Goal: Task Accomplishment & Management: Complete application form

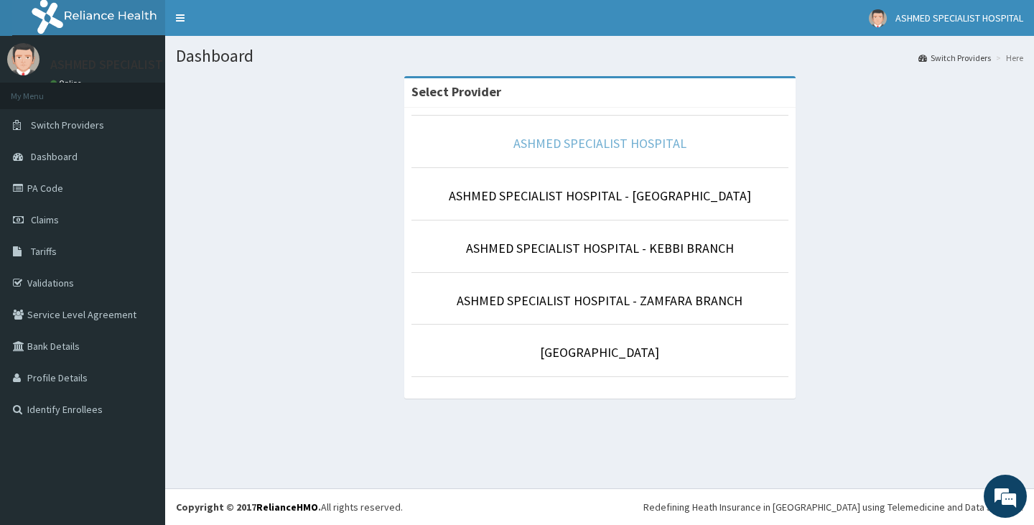
click at [562, 146] on link "ASHMED SPECIALIST HOSPITAL" at bounding box center [600, 143] width 173 height 17
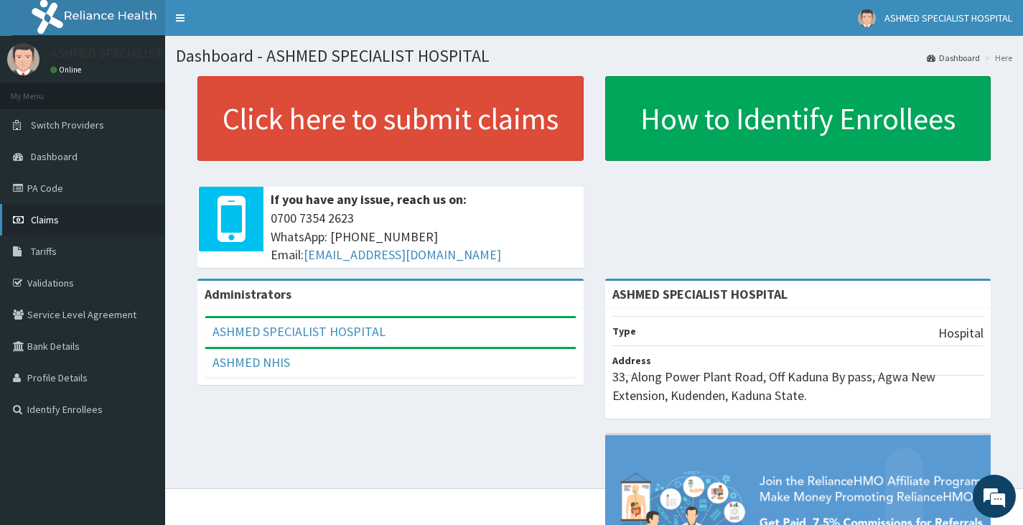
click at [47, 218] on span "Claims" at bounding box center [45, 219] width 28 height 13
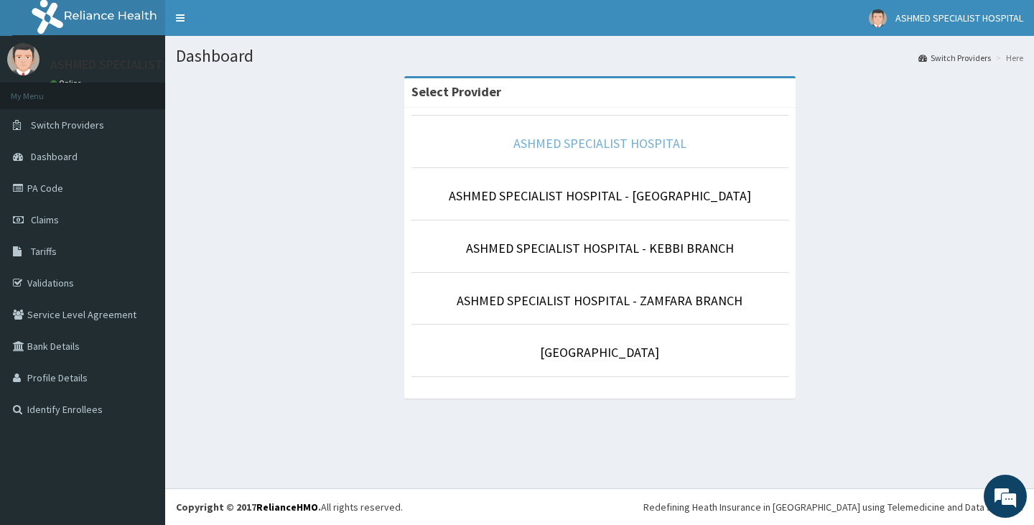
click at [643, 141] on link "ASHMED SPECIALIST HOSPITAL" at bounding box center [600, 143] width 173 height 17
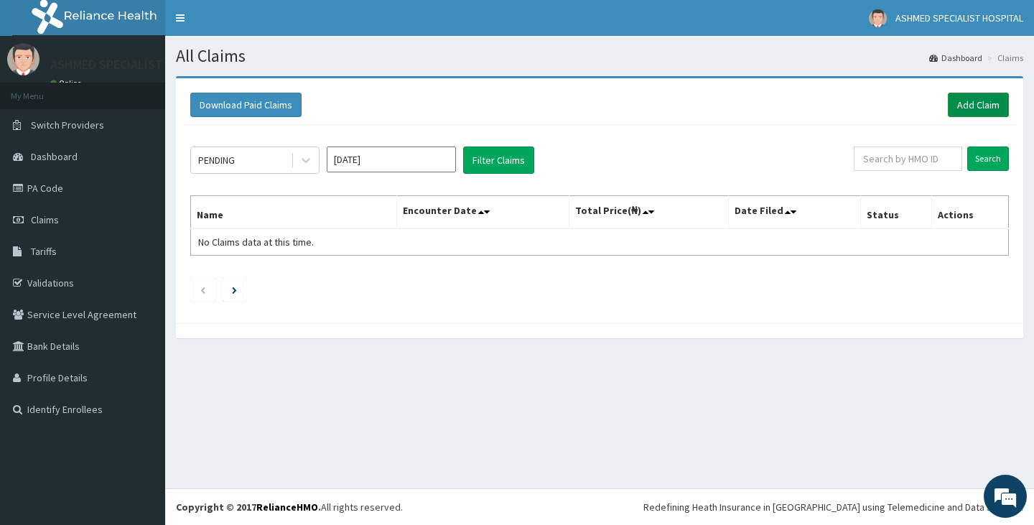
click at [980, 105] on link "Add Claim" at bounding box center [978, 105] width 61 height 24
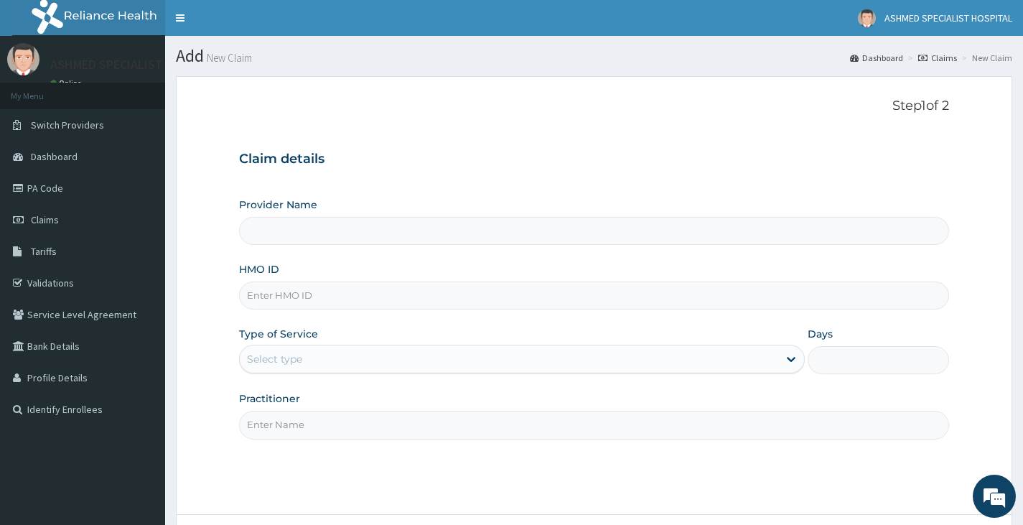
type input "ASHMED SPECIALIST HOSPITAL"
click at [343, 288] on input "HMO ID" at bounding box center [594, 296] width 710 height 28
type input "k"
type input "KSB/11117/A"
click at [649, 366] on div "Select type" at bounding box center [509, 359] width 539 height 23
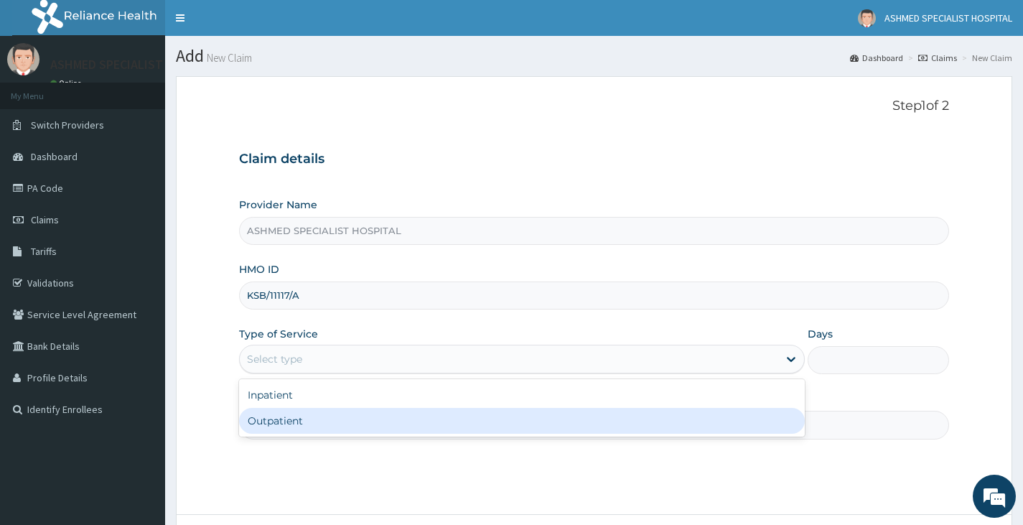
click at [585, 418] on div "Outpatient" at bounding box center [522, 421] width 566 height 26
type input "1"
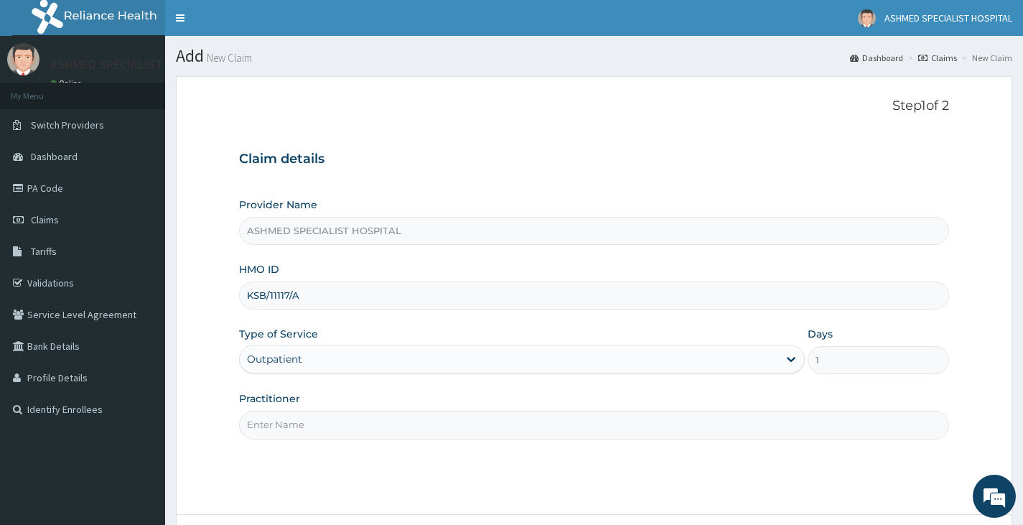
click at [503, 429] on input "Practitioner" at bounding box center [594, 425] width 710 height 28
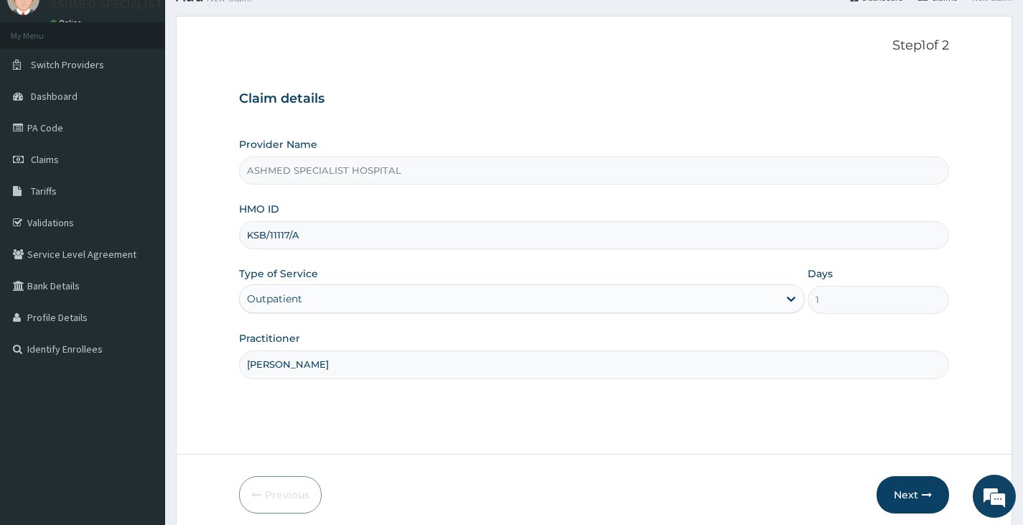
scroll to position [119, 0]
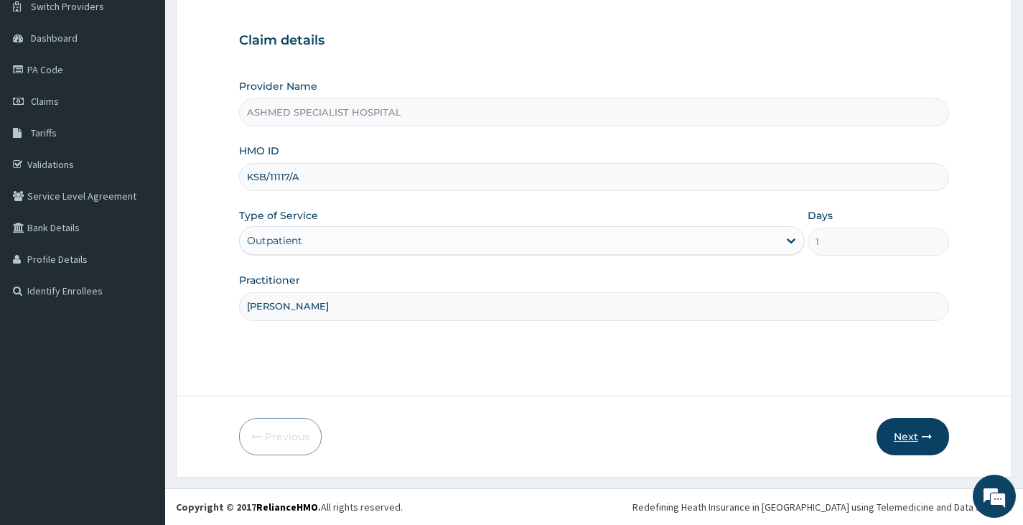
type input "[PERSON_NAME]"
click at [909, 436] on button "Next" at bounding box center [913, 436] width 73 height 37
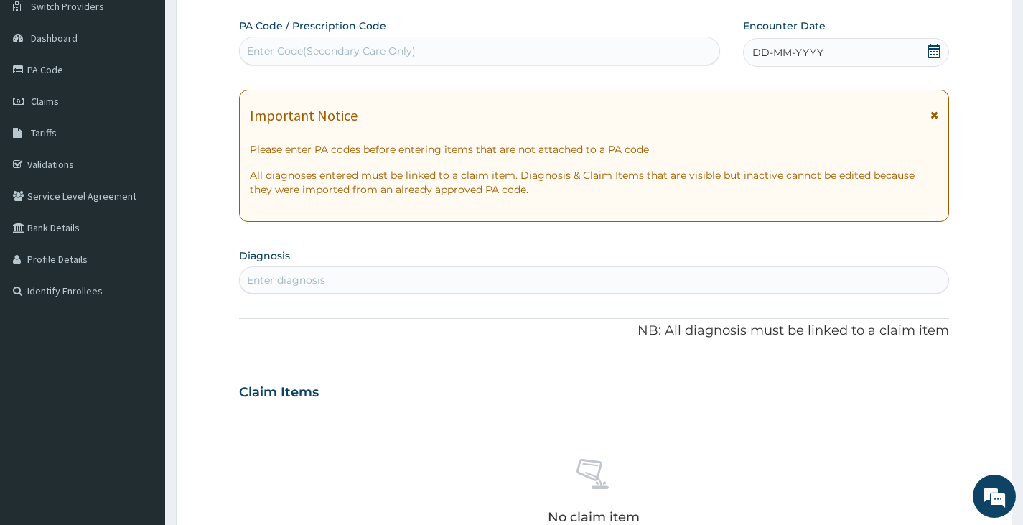
click at [348, 286] on div "Enter diagnosis" at bounding box center [594, 280] width 709 height 23
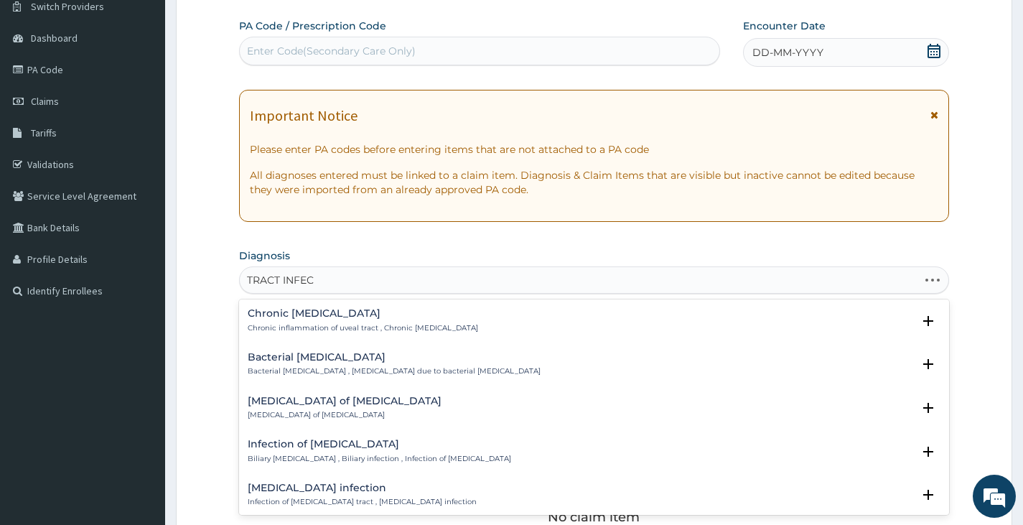
type input "TRACT INFECT"
click at [395, 454] on p "[MEDICAL_DATA] , URTI - Infection of the upper respiratory tract , [MEDICAL_DAT…" at bounding box center [443, 459] width 391 height 10
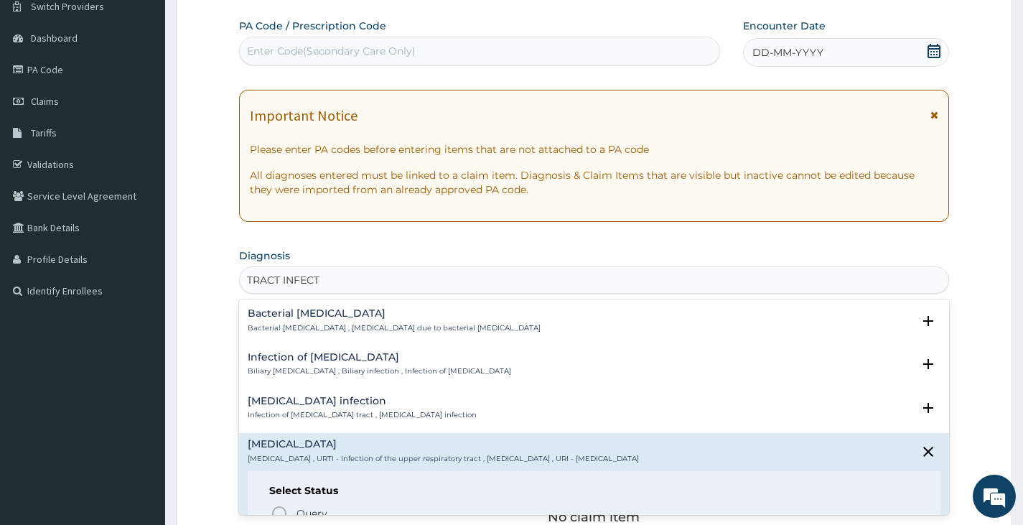
scroll to position [215, 0]
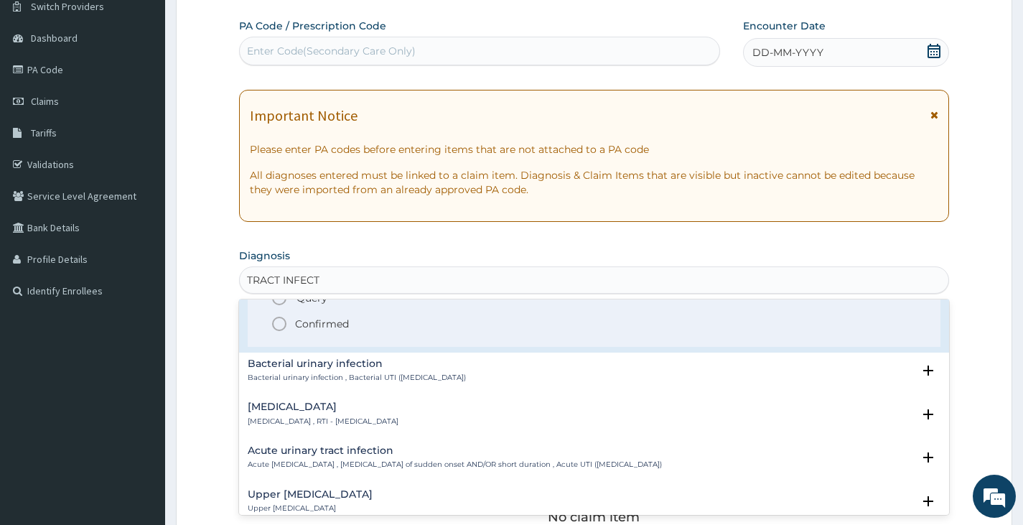
click at [287, 320] on icon "status option filled" at bounding box center [279, 323] width 17 height 17
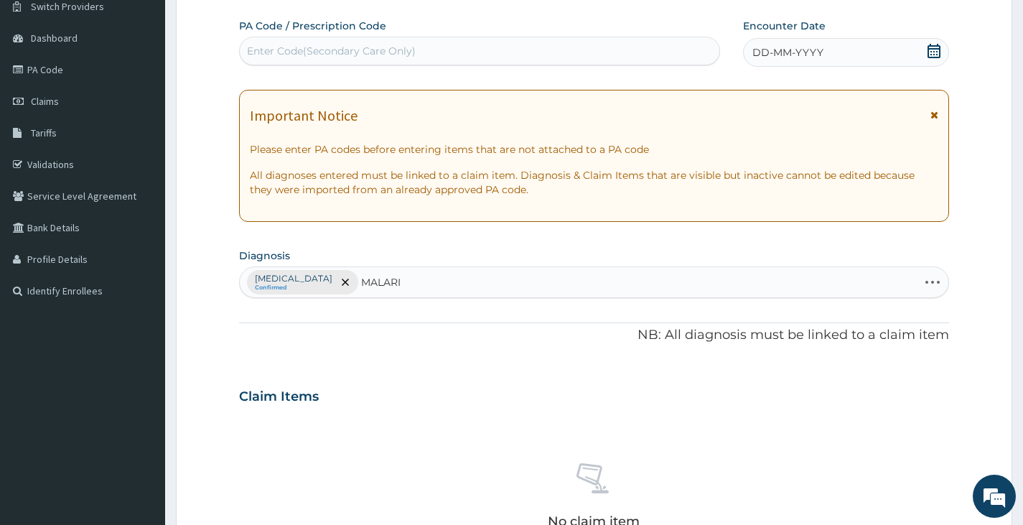
type input "[MEDICAL_DATA]"
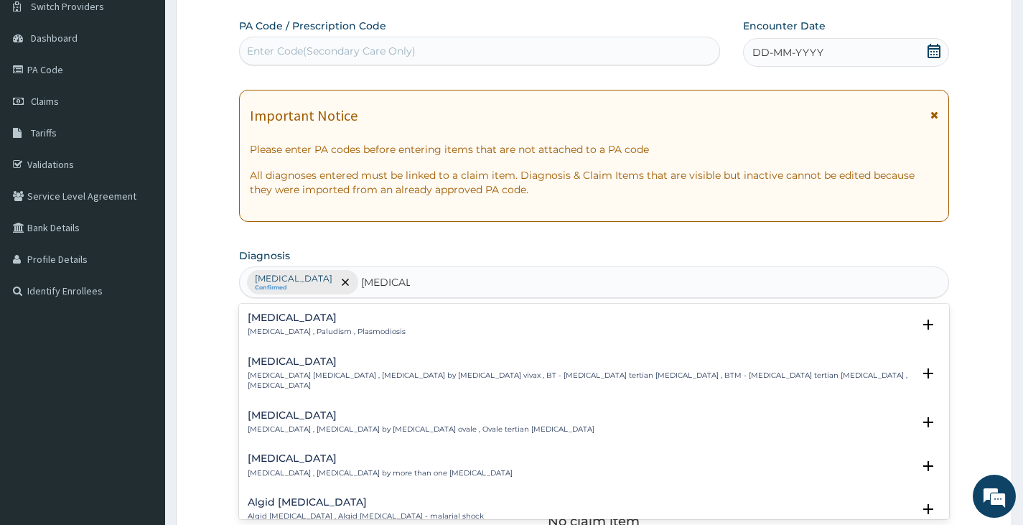
click at [316, 336] on p "[MEDICAL_DATA] , Paludism , Plasmodiosis" at bounding box center [327, 332] width 158 height 10
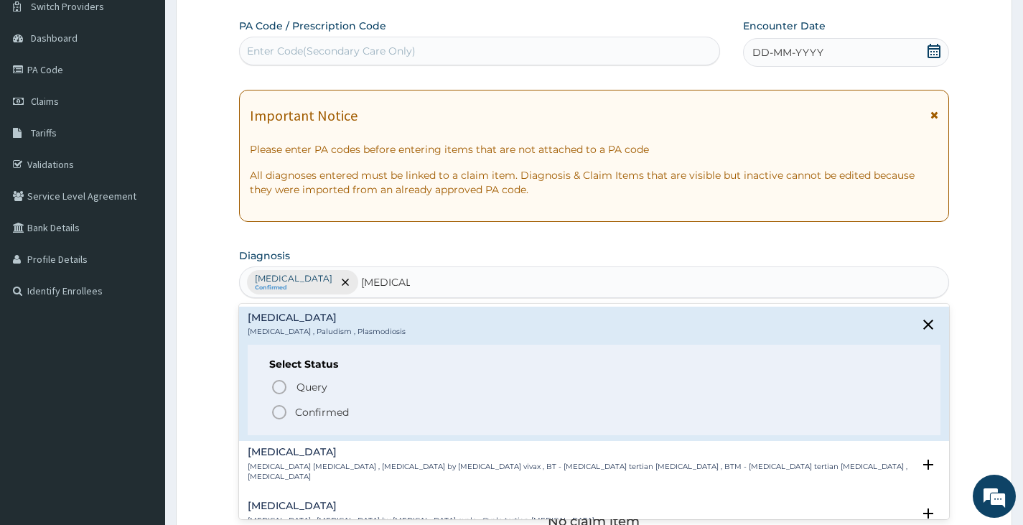
click at [348, 408] on p "Confirmed" at bounding box center [322, 412] width 54 height 14
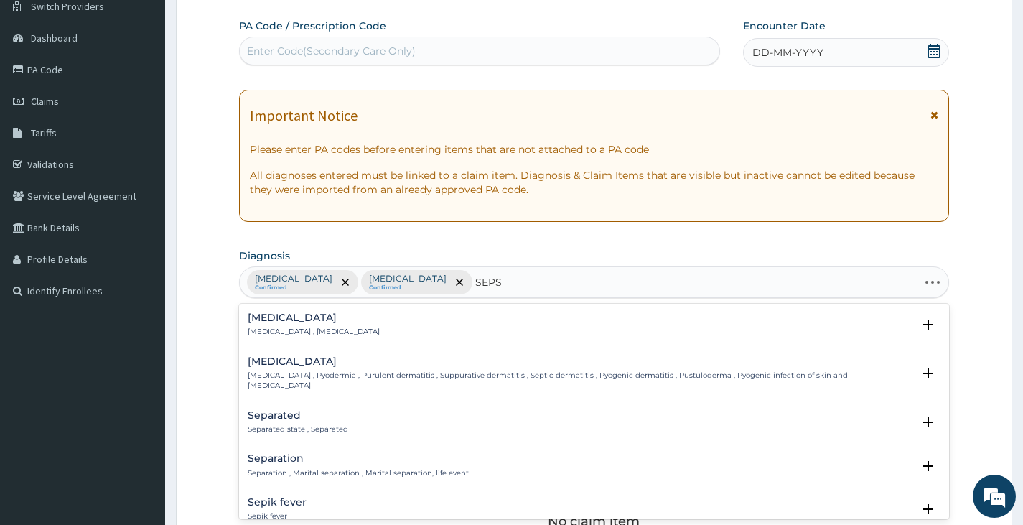
type input "[MEDICAL_DATA]"
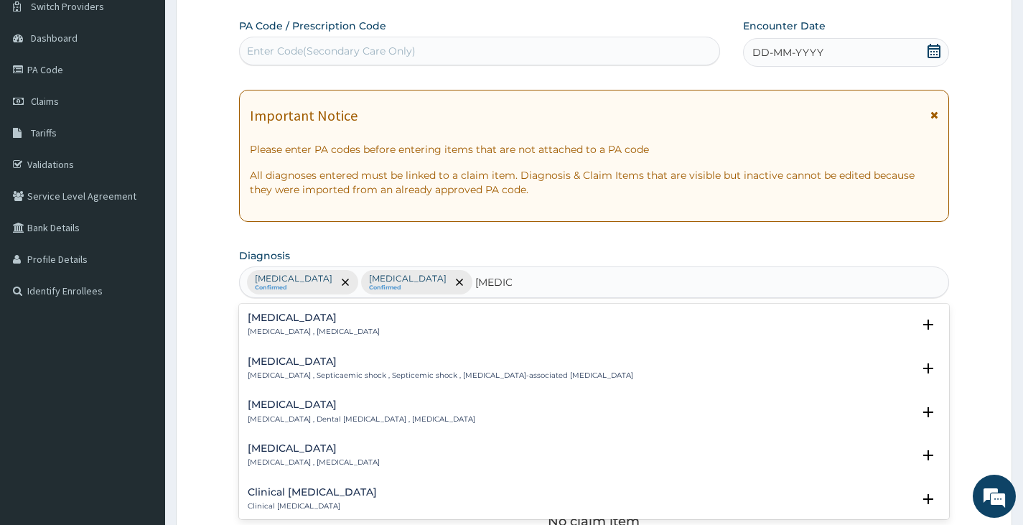
click at [320, 333] on p "[MEDICAL_DATA] , [MEDICAL_DATA]" at bounding box center [314, 332] width 132 height 10
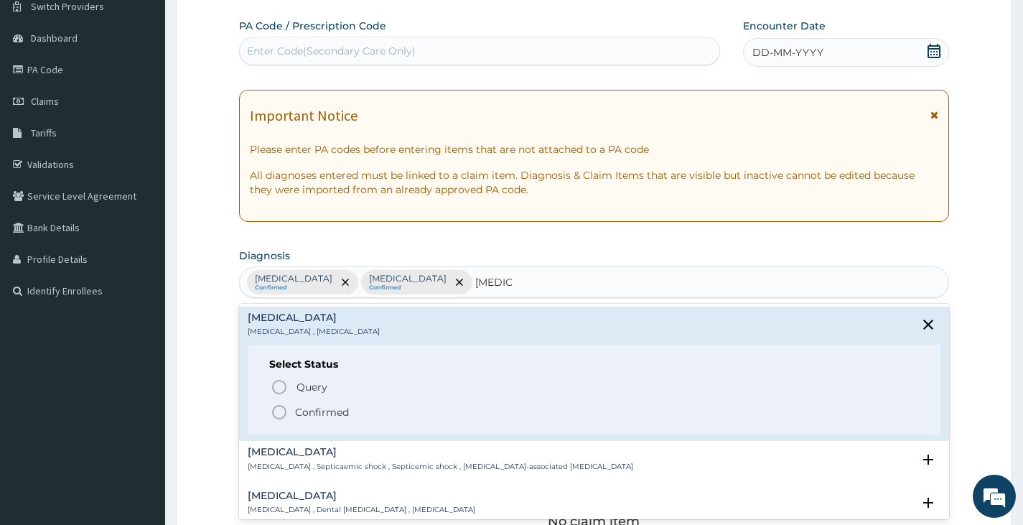
click at [308, 413] on p "Confirmed" at bounding box center [322, 412] width 54 height 14
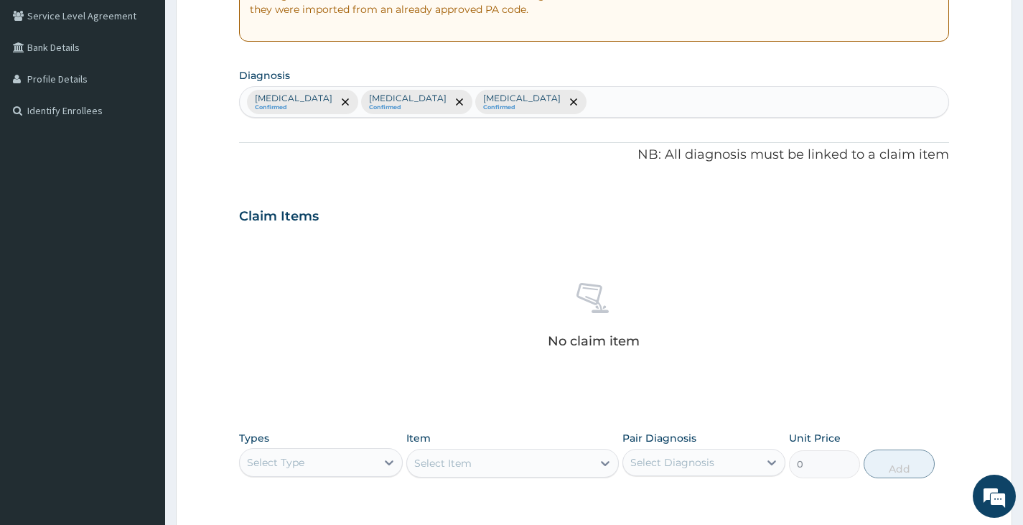
scroll to position [334, 0]
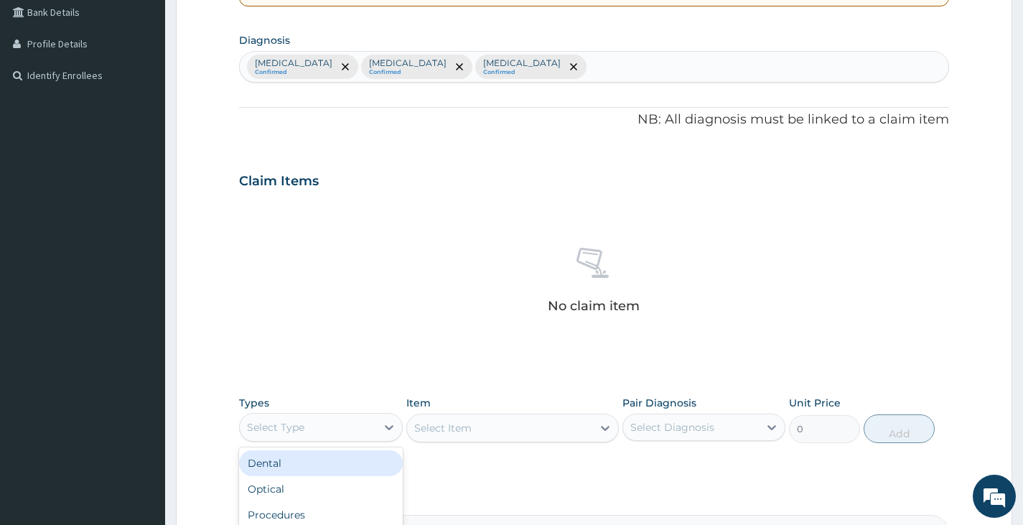
click at [317, 426] on div "Select Type" at bounding box center [308, 427] width 136 height 23
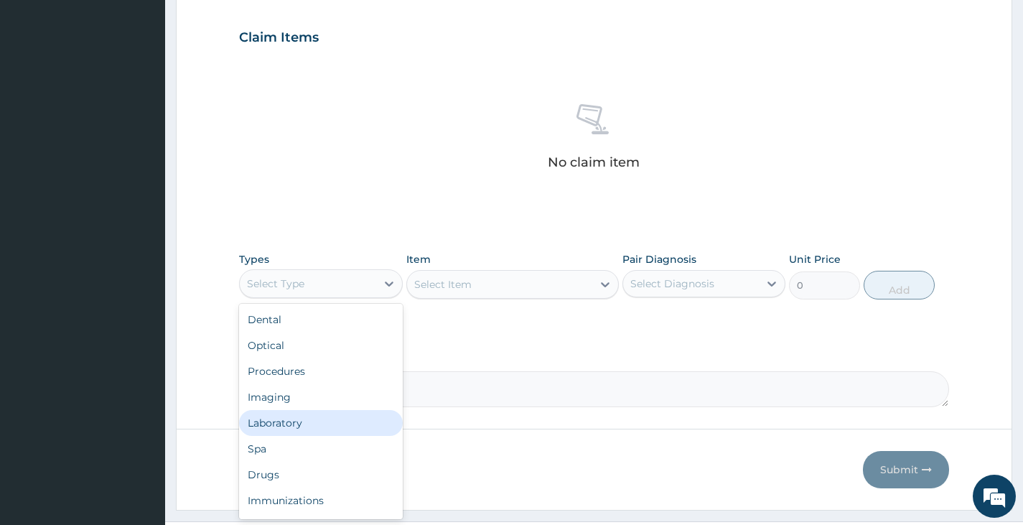
scroll to position [49, 0]
click at [317, 426] on div "Drugs" at bounding box center [320, 426] width 163 height 26
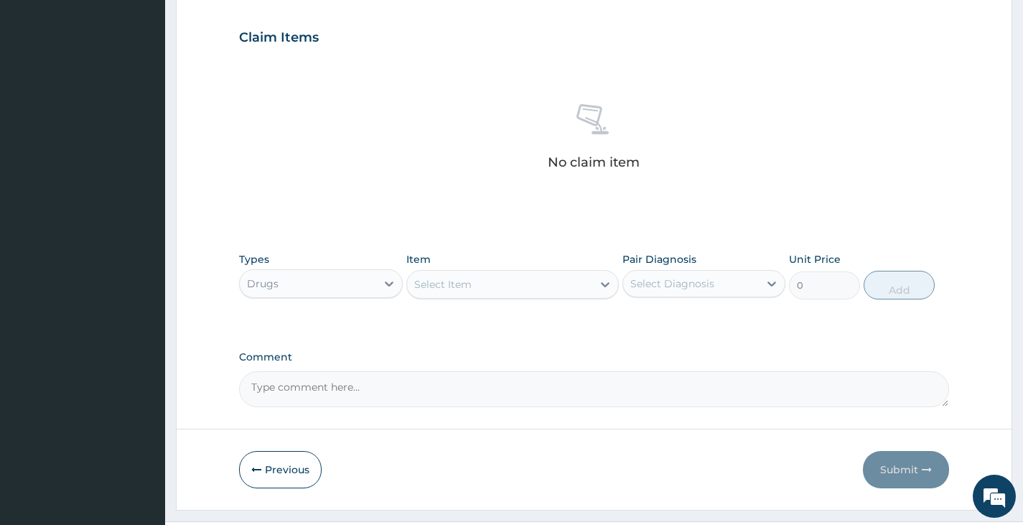
click at [526, 284] on div "Select Item" at bounding box center [500, 284] width 186 height 23
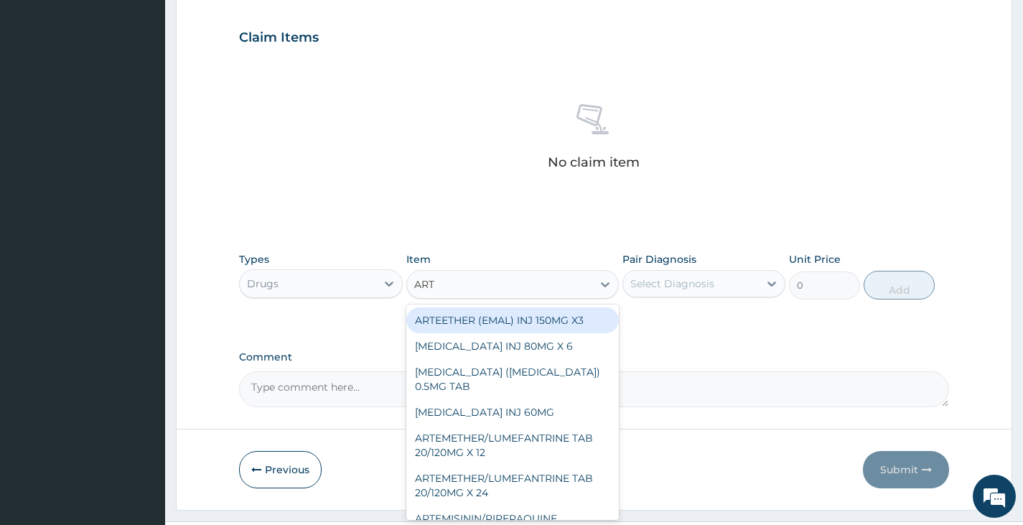
type input "ARTE"
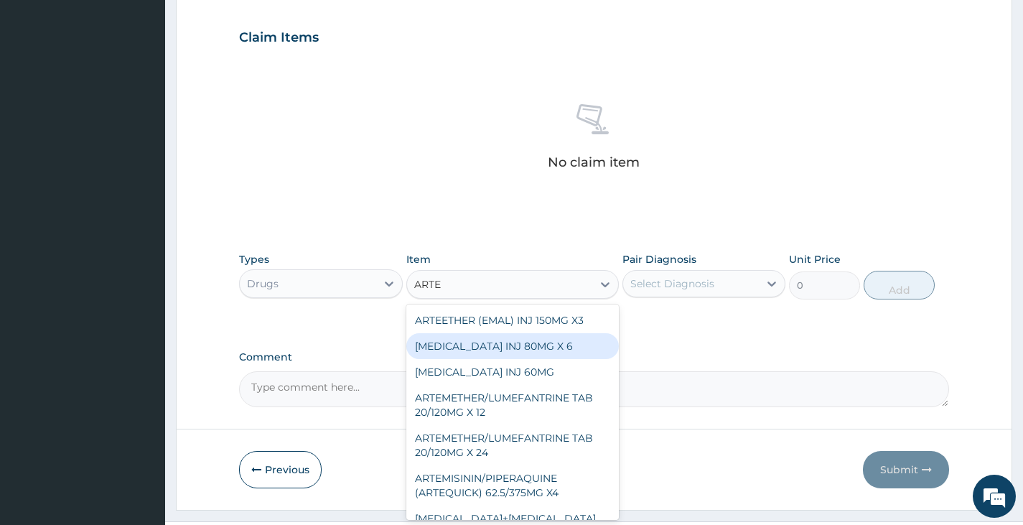
click at [550, 344] on div "[MEDICAL_DATA] INJ 80MG X 6" at bounding box center [512, 346] width 213 height 26
type input "300"
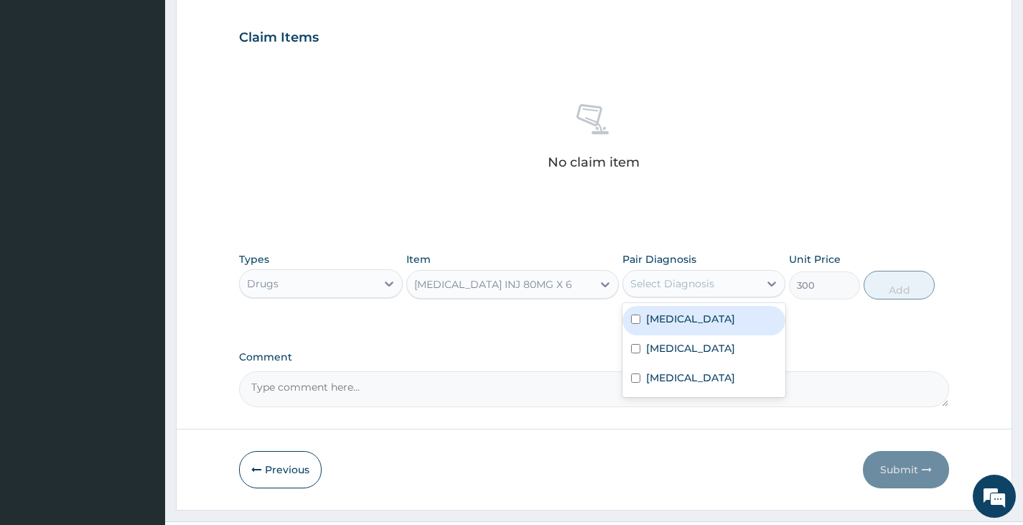
click at [722, 287] on div "Select Diagnosis" at bounding box center [691, 283] width 136 height 23
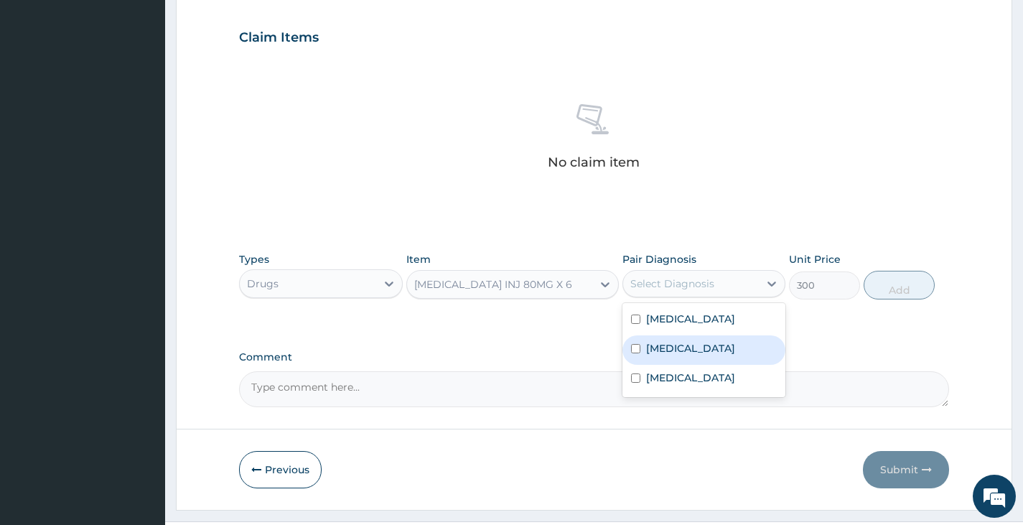
click at [703, 365] on div "[MEDICAL_DATA]" at bounding box center [704, 349] width 163 height 29
click at [638, 353] on input "checkbox" at bounding box center [635, 348] width 9 height 9
click at [636, 353] on input "checkbox" at bounding box center [635, 348] width 9 height 9
checkbox input "true"
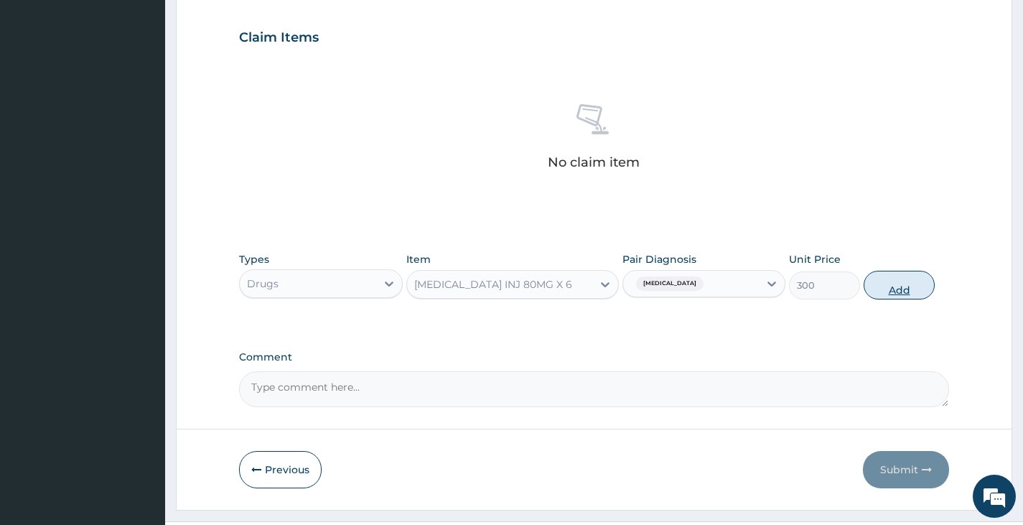
click at [888, 288] on button "Add" at bounding box center [899, 285] width 71 height 29
type input "0"
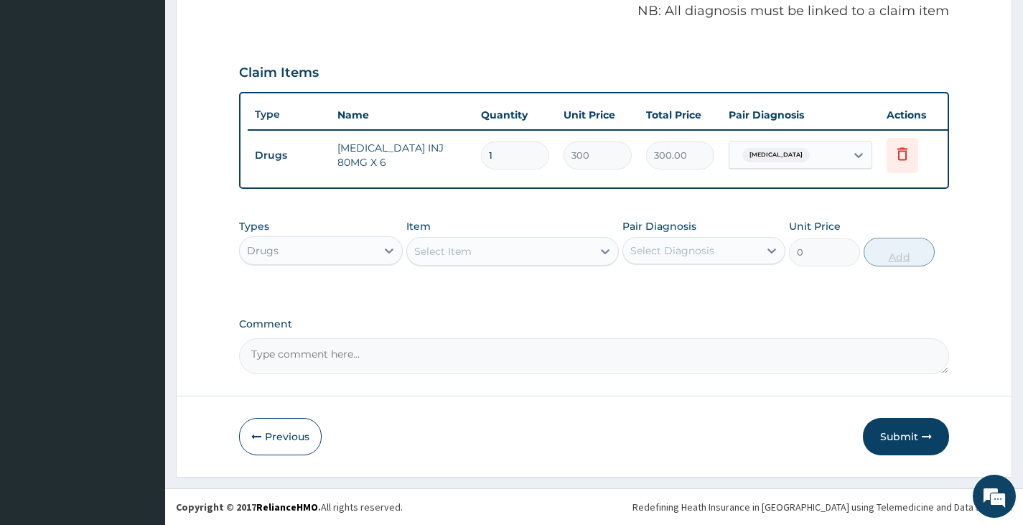
scroll to position [453, 0]
click at [462, 254] on div "Select Item" at bounding box center [442, 251] width 57 height 14
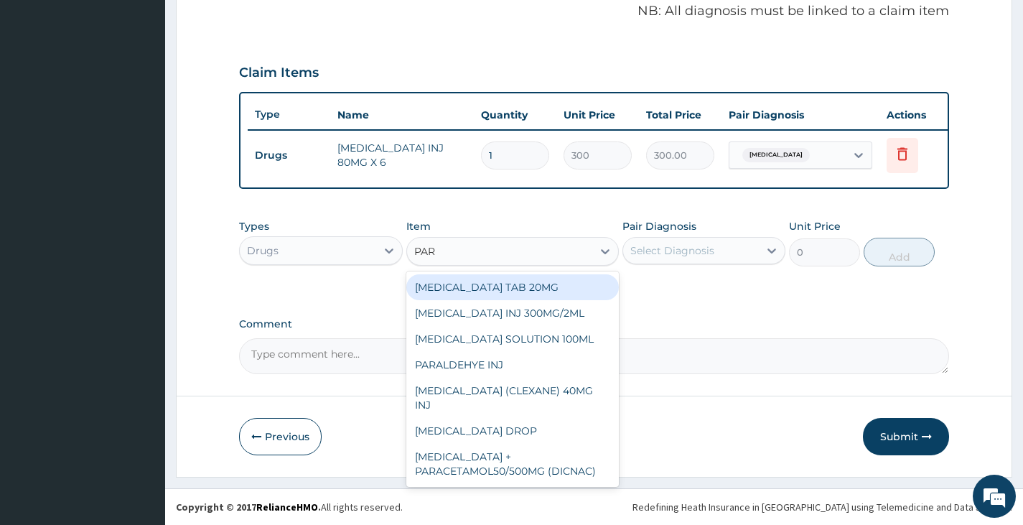
type input "PARA"
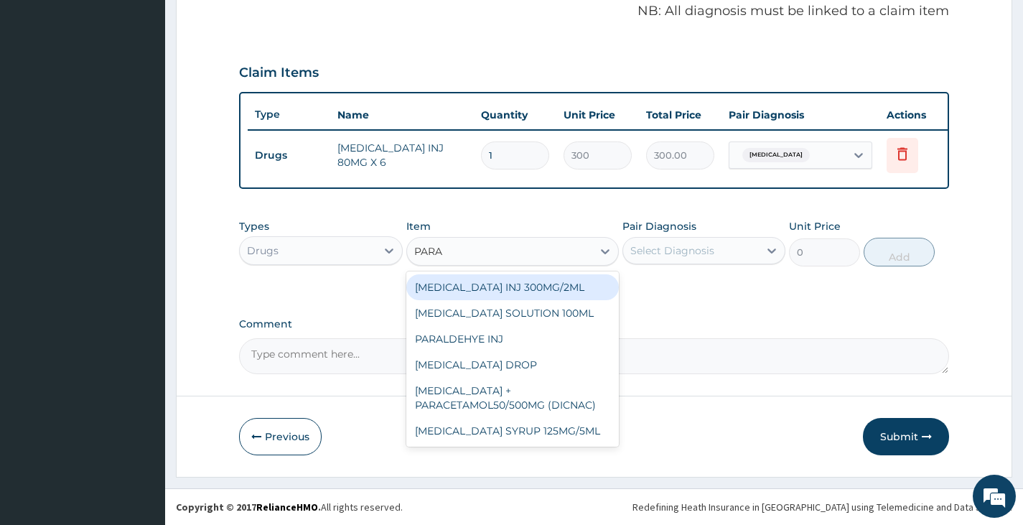
click at [516, 286] on div "[MEDICAL_DATA] INJ 300MG/2ML" at bounding box center [512, 287] width 213 height 26
type input "200"
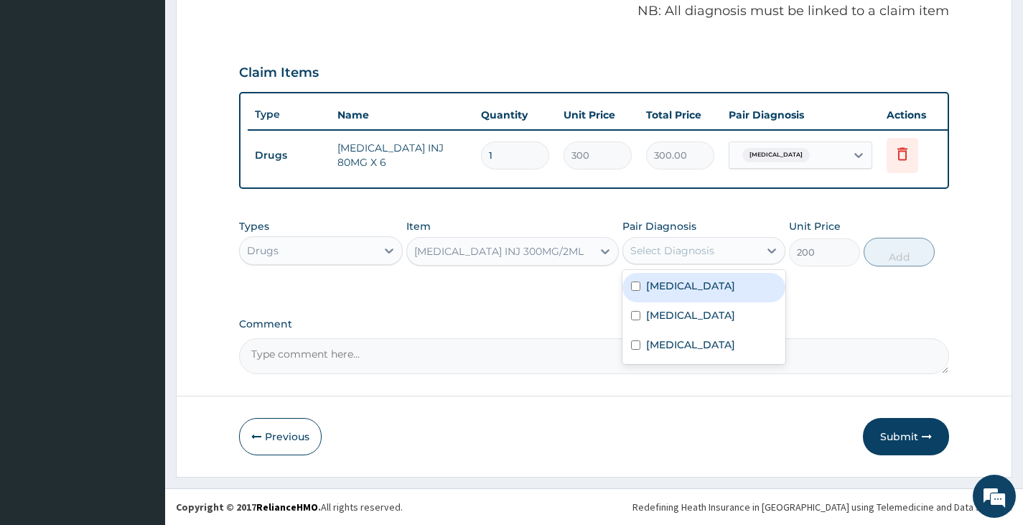
click at [717, 252] on div "Select Diagnosis" at bounding box center [691, 250] width 136 height 23
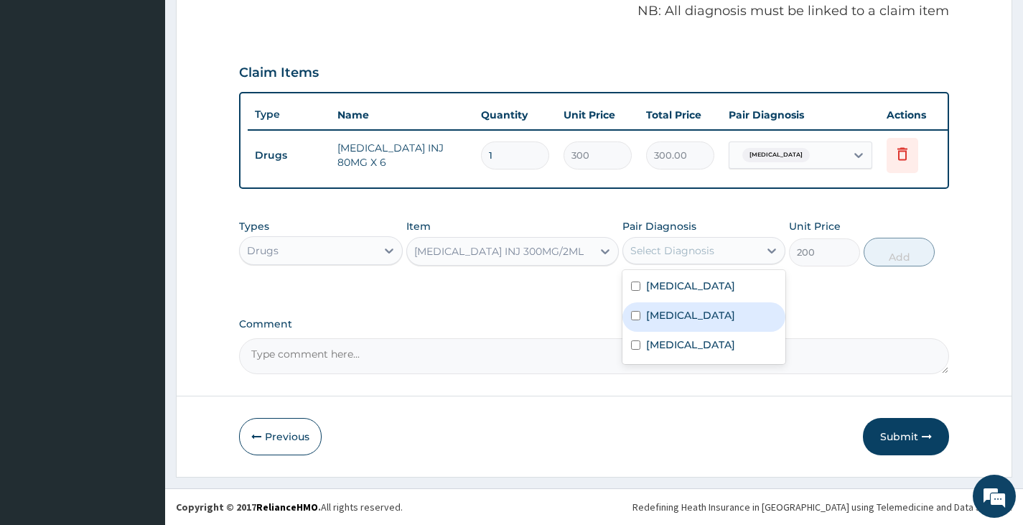
click at [661, 322] on label "[MEDICAL_DATA]" at bounding box center [690, 315] width 89 height 14
checkbox input "true"
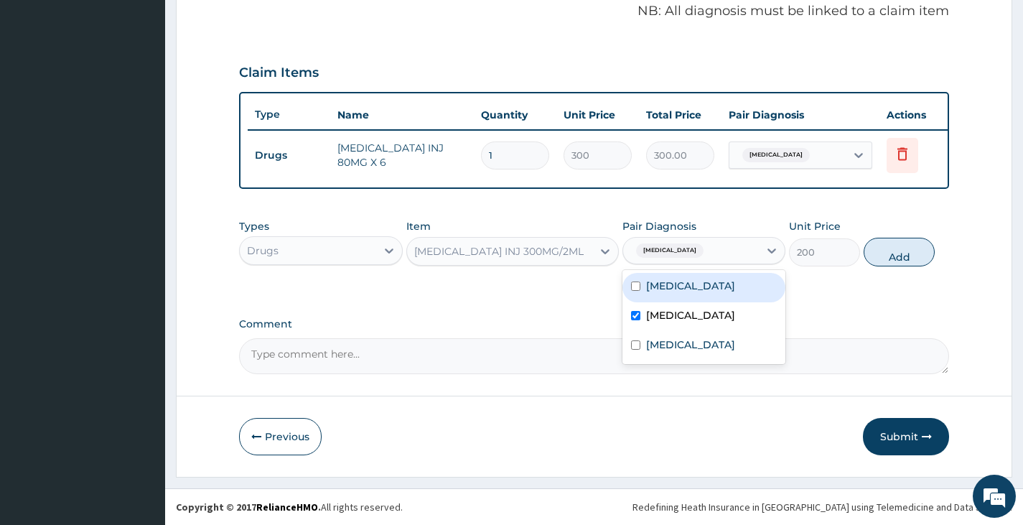
click at [898, 258] on button "Add" at bounding box center [899, 252] width 71 height 29
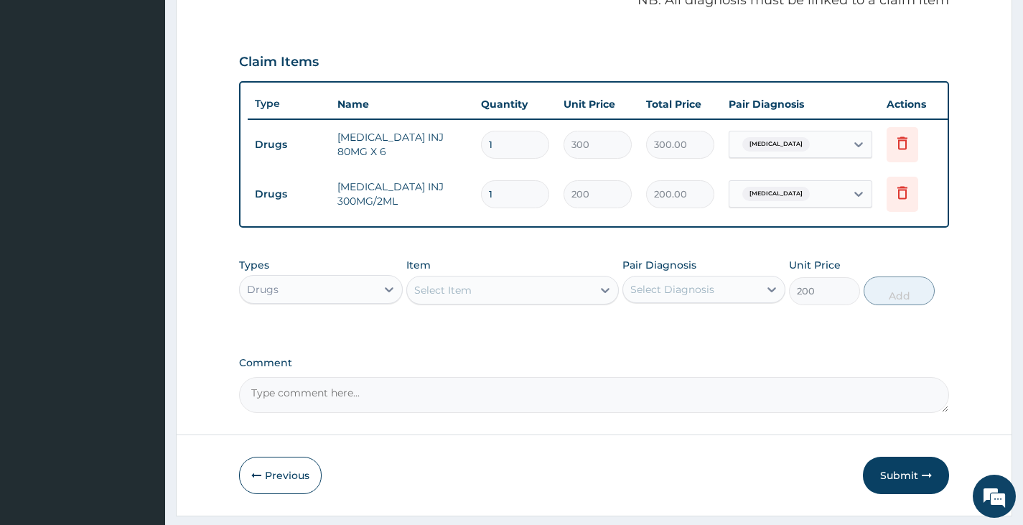
type input "0"
type input "0.00"
type input "2"
type input "400.00"
type input "2"
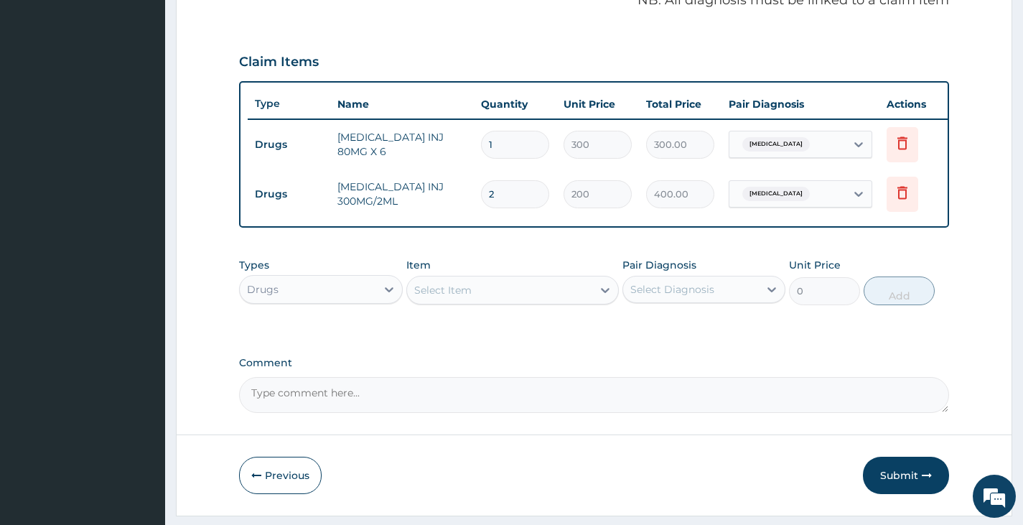
click at [534, 150] on input "1" at bounding box center [515, 145] width 68 height 28
type input "16"
type input "4800.00"
type input "1"
type input "300.00"
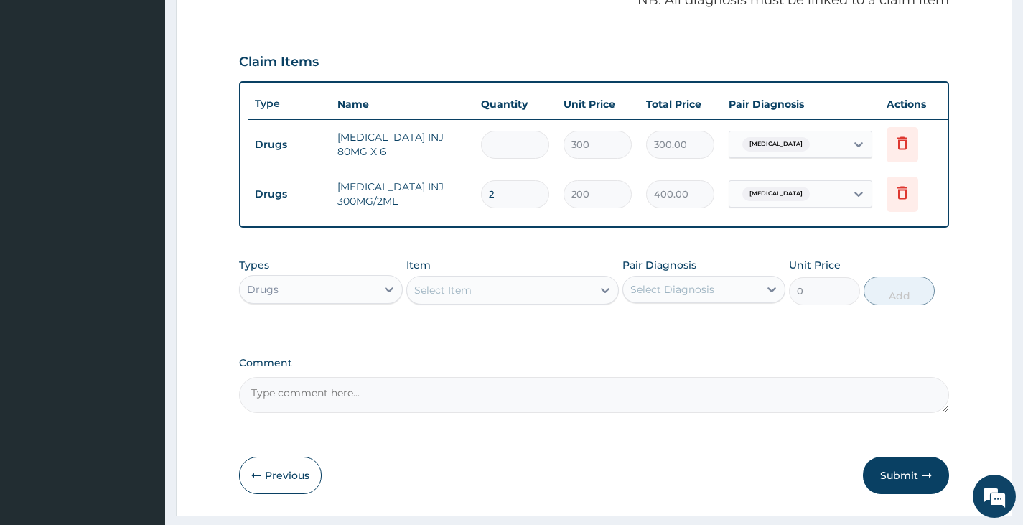
type input "0.00"
type input "6"
type input "1800.00"
type input "6"
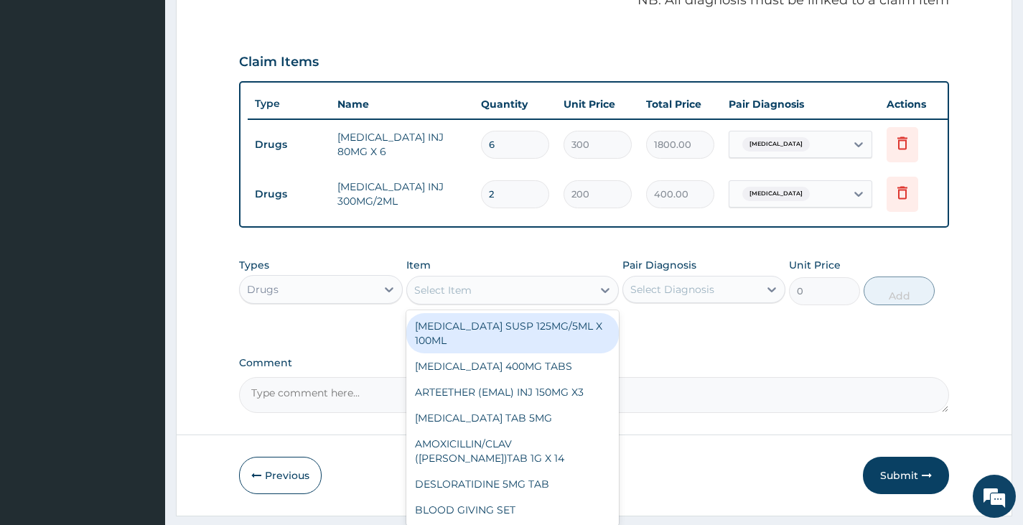
click at [544, 298] on div "Select Item" at bounding box center [500, 290] width 186 height 23
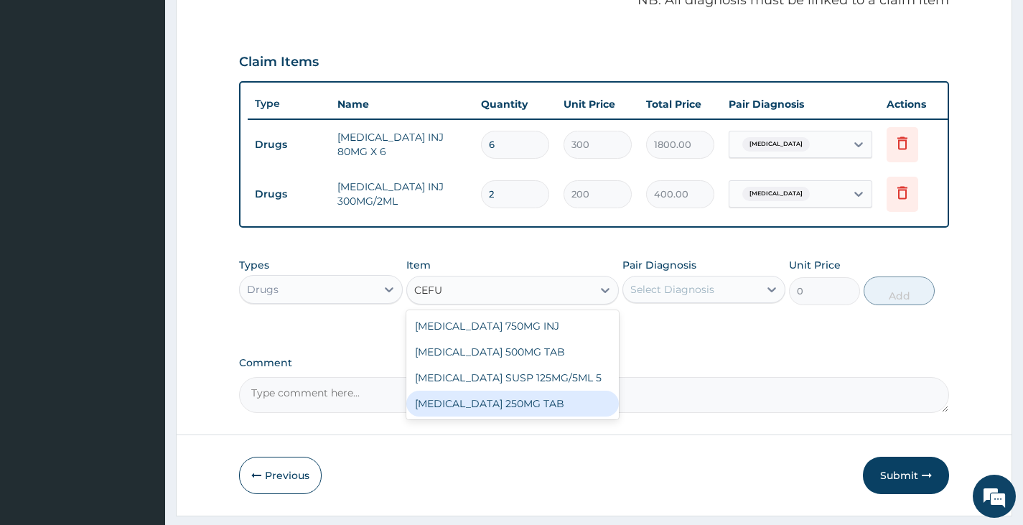
scroll to position [0, 0]
type input "CEFUR"
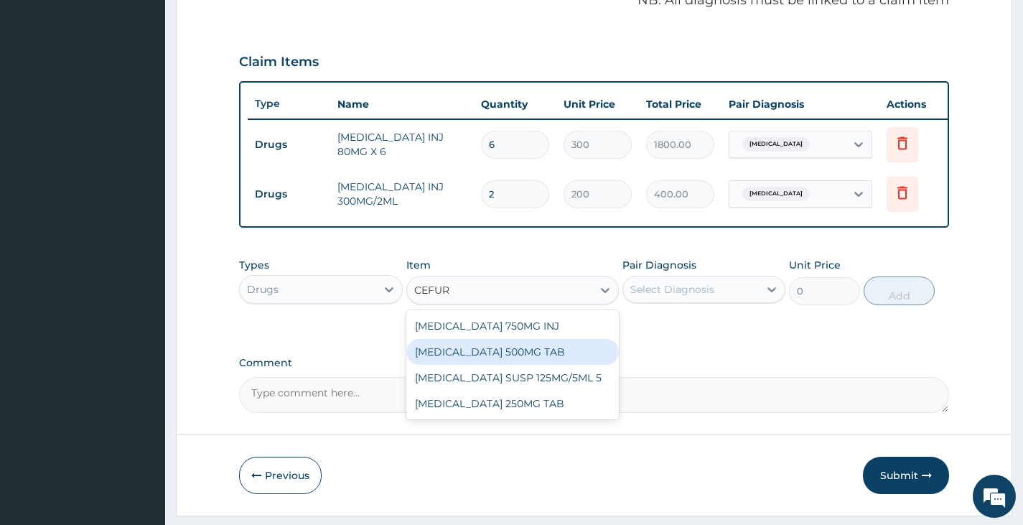
click at [540, 352] on div "[MEDICAL_DATA] 500MG TAB" at bounding box center [512, 352] width 213 height 26
type input "170"
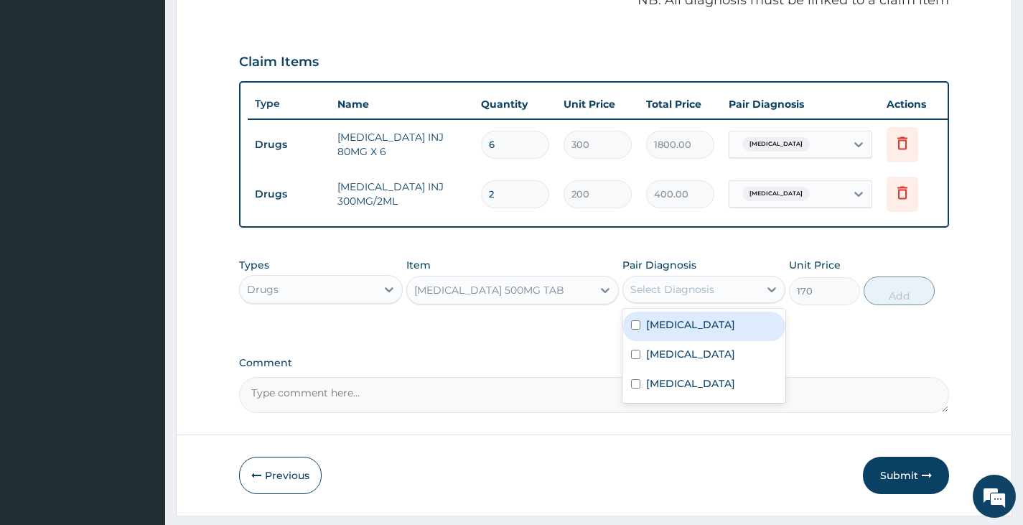
click at [678, 297] on div "Select Diagnosis" at bounding box center [673, 289] width 84 height 14
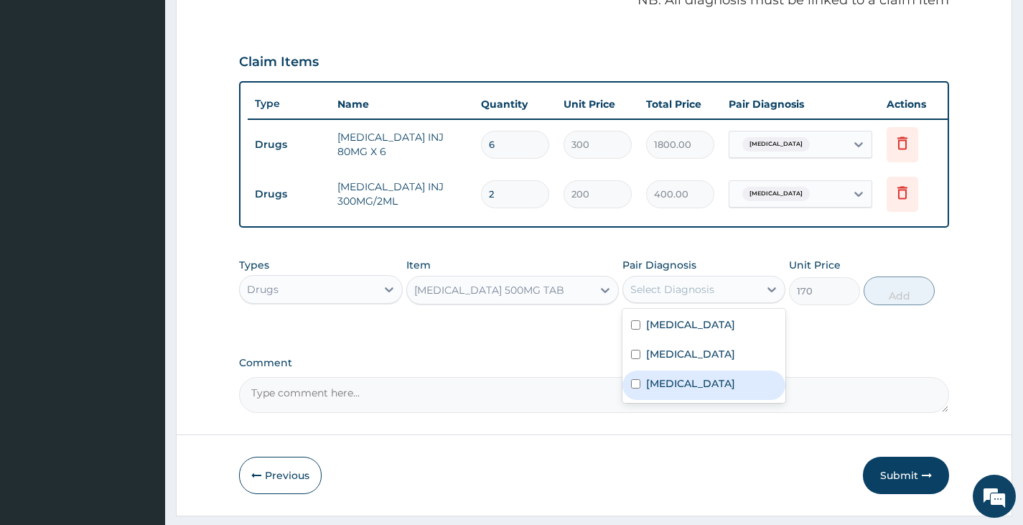
click at [663, 400] on div "[MEDICAL_DATA]" at bounding box center [704, 385] width 163 height 29
checkbox input "true"
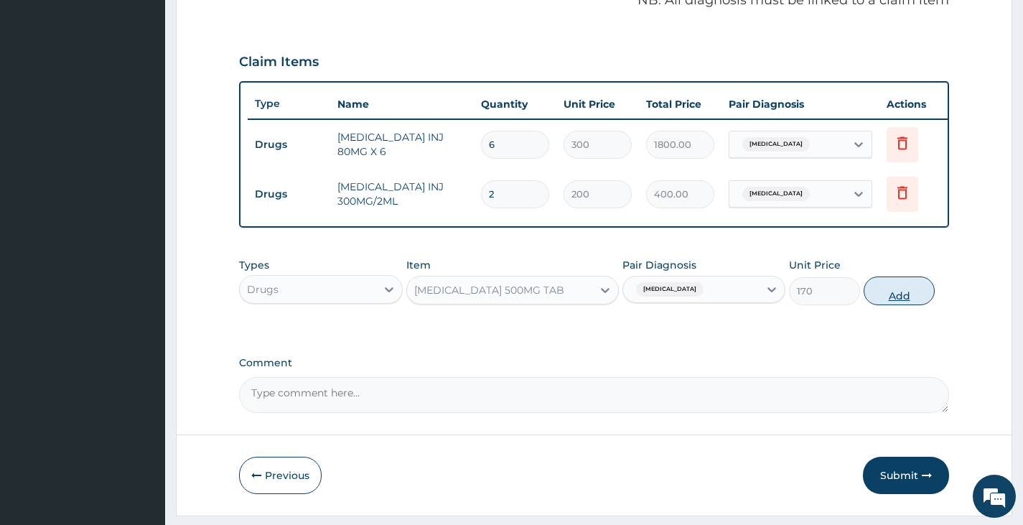
click at [908, 297] on button "Add" at bounding box center [899, 291] width 71 height 29
type input "0"
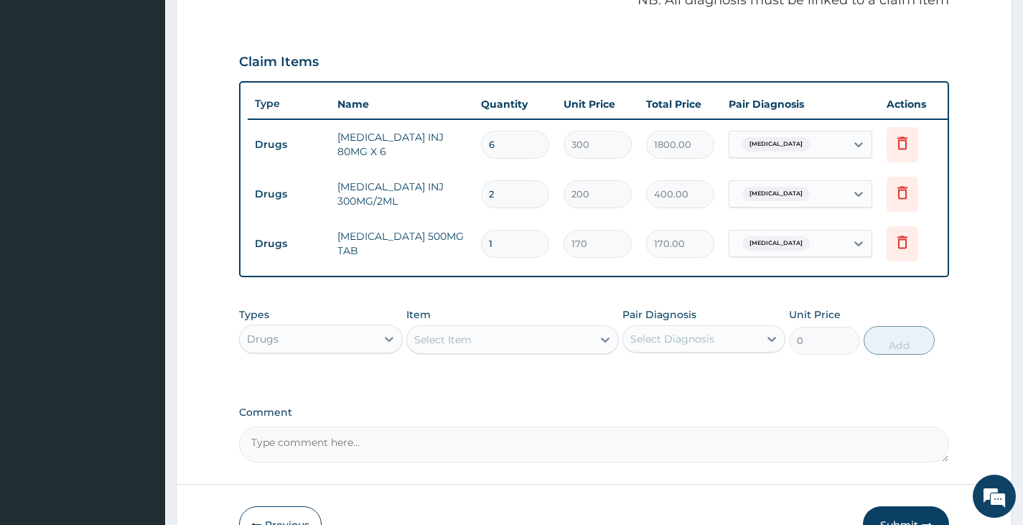
type input "10"
type input "1700.00"
type input "10"
click at [502, 351] on div "Select Item" at bounding box center [500, 339] width 186 height 23
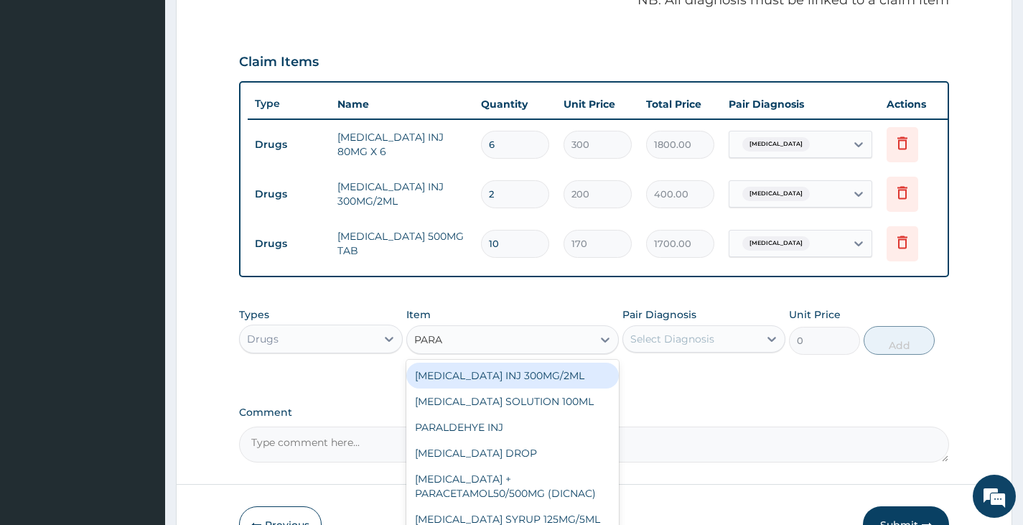
type input "PARAC"
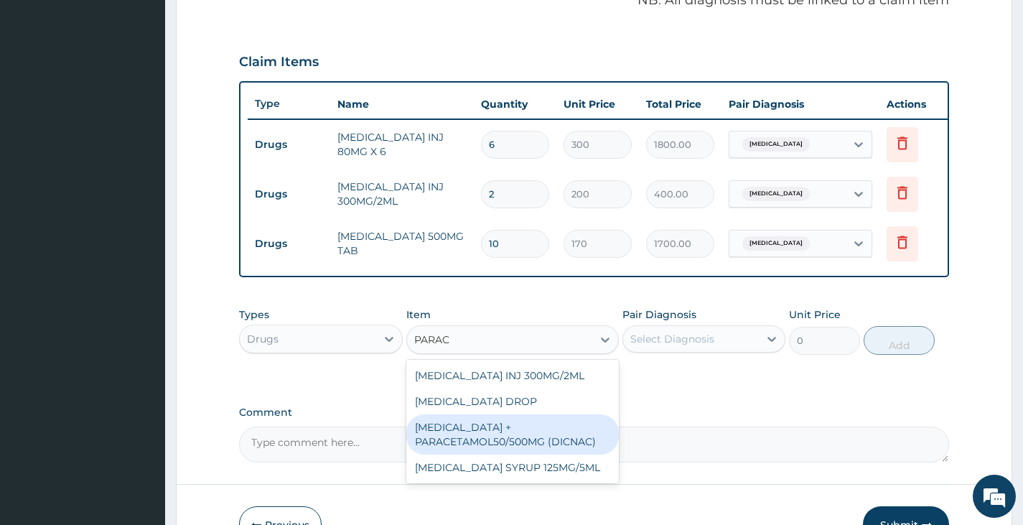
click at [535, 440] on div "[MEDICAL_DATA] + PARACETAMOL50/500MG (DICNAC)" at bounding box center [512, 434] width 213 height 40
type input "40"
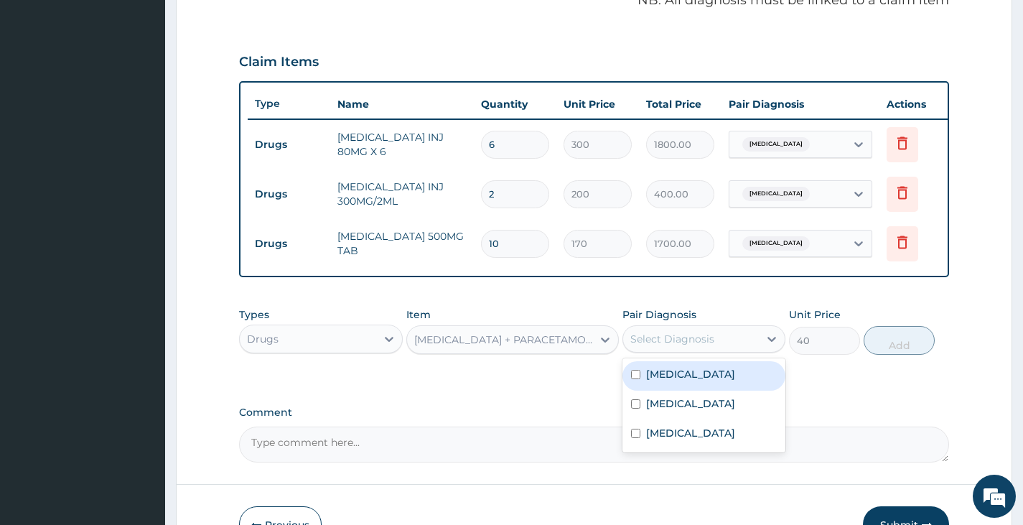
click at [661, 346] on div "Select Diagnosis" at bounding box center [673, 339] width 84 height 14
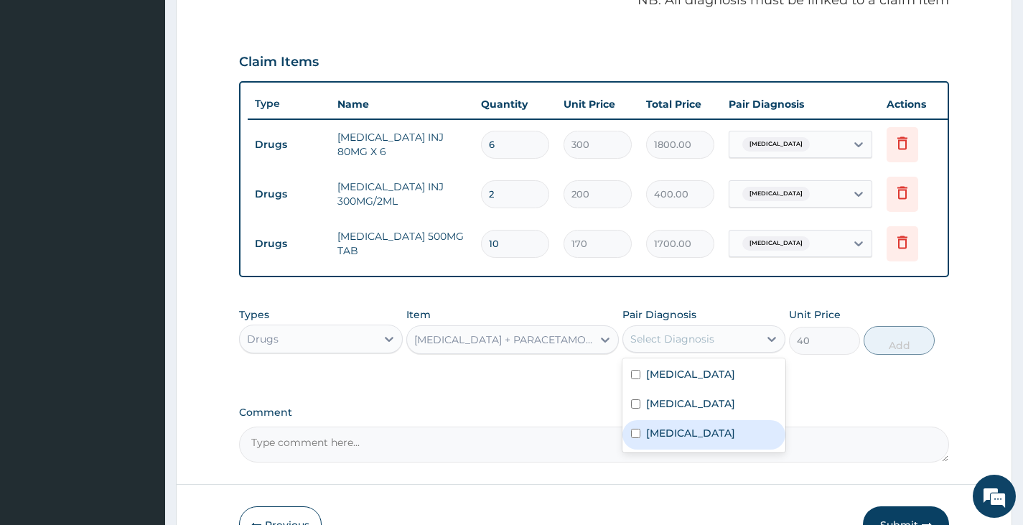
click at [662, 440] on label "[MEDICAL_DATA]" at bounding box center [690, 433] width 89 height 14
checkbox input "true"
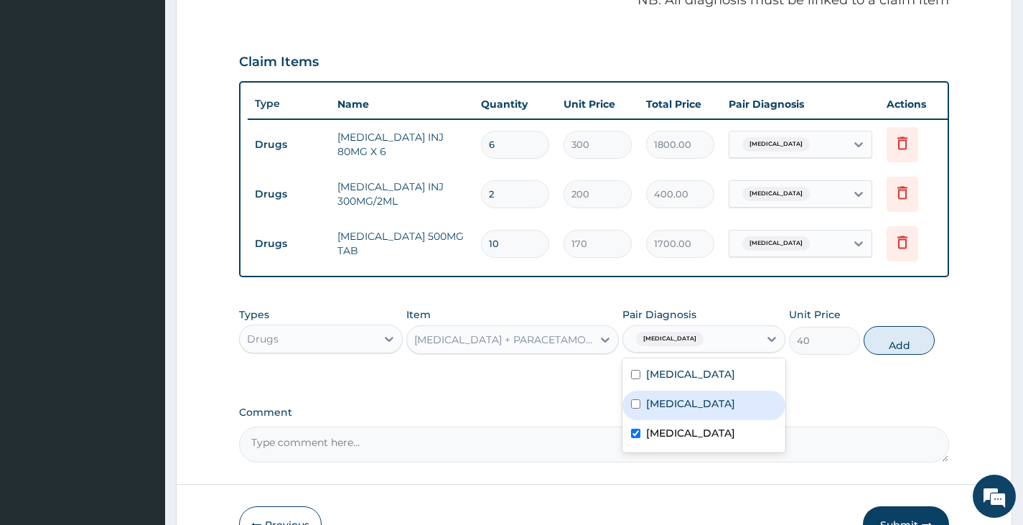
click at [679, 420] on div "[MEDICAL_DATA]" at bounding box center [704, 405] width 163 height 29
checkbox input "true"
click at [642, 450] on div "[MEDICAL_DATA]" at bounding box center [704, 434] width 163 height 29
checkbox input "false"
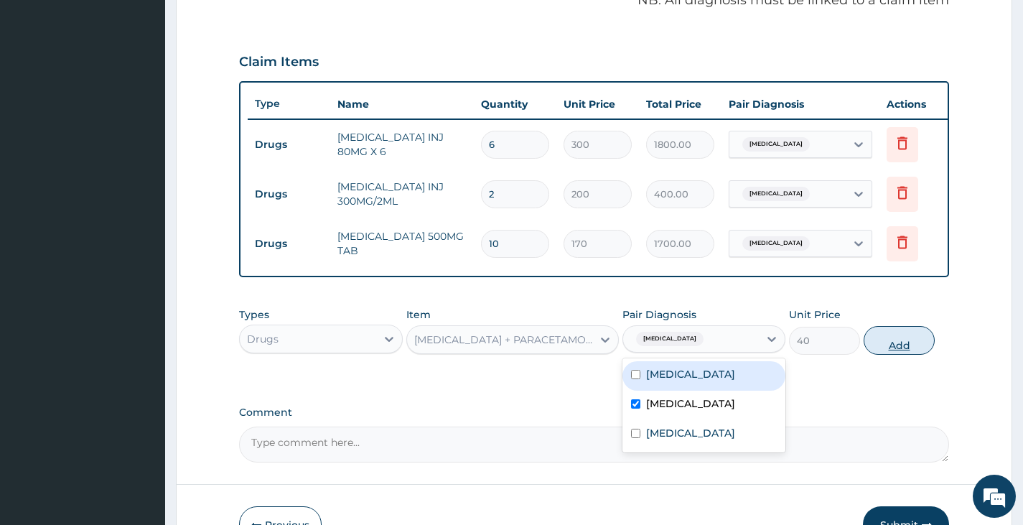
click at [921, 355] on button "Add" at bounding box center [899, 340] width 71 height 29
type input "0"
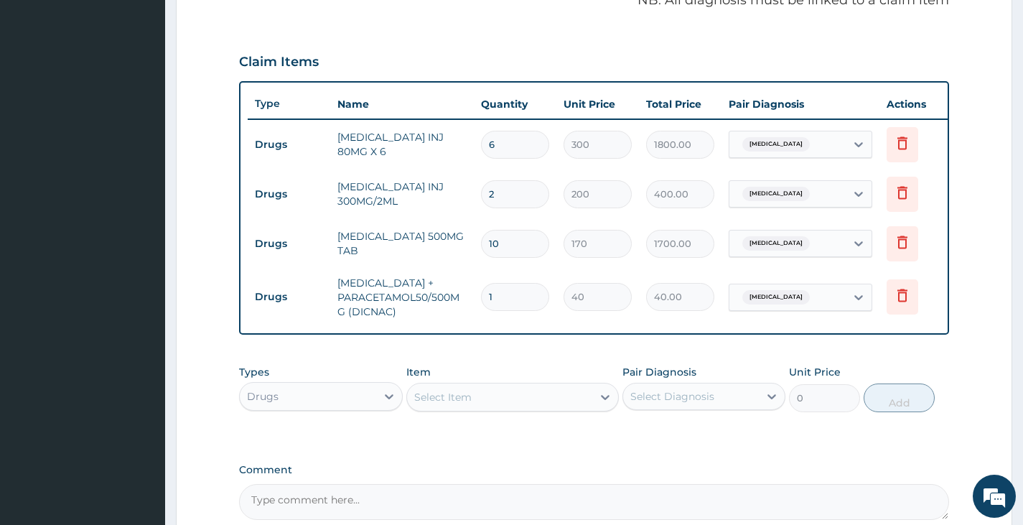
type input "18"
type input "720.00"
